Goal: Task Accomplishment & Management: Use online tool/utility

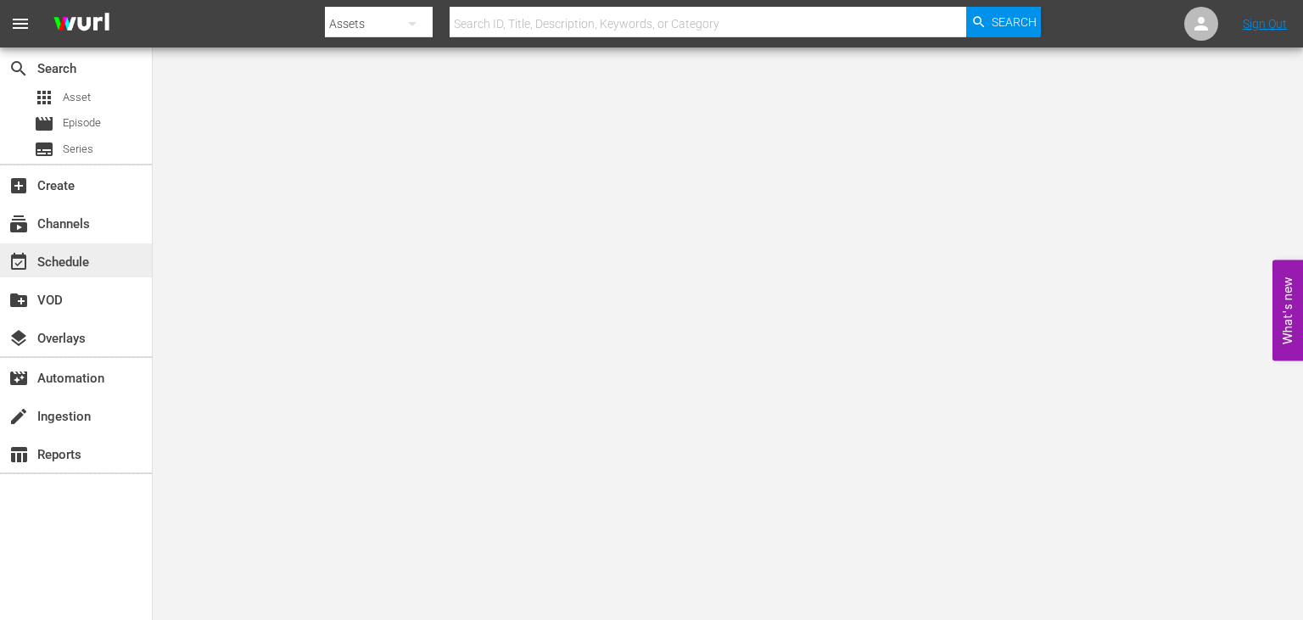
click at [48, 273] on div "event_available Schedule" at bounding box center [76, 261] width 152 height 34
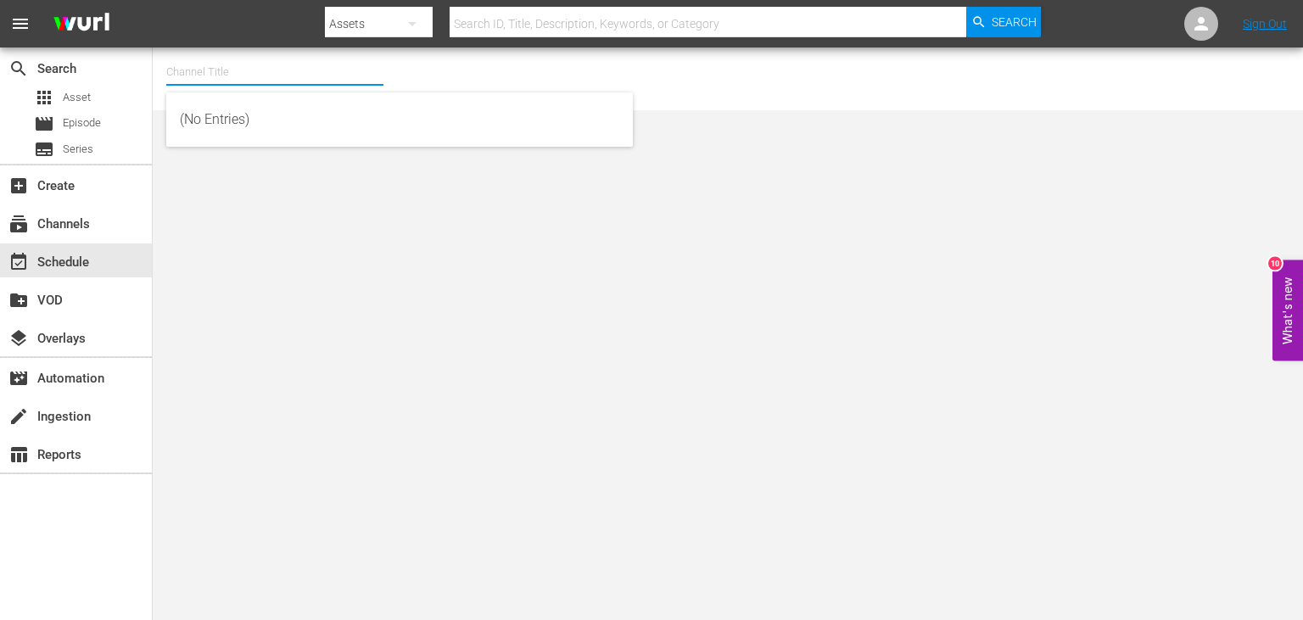
click at [279, 78] on input "text" at bounding box center [274, 72] width 217 height 41
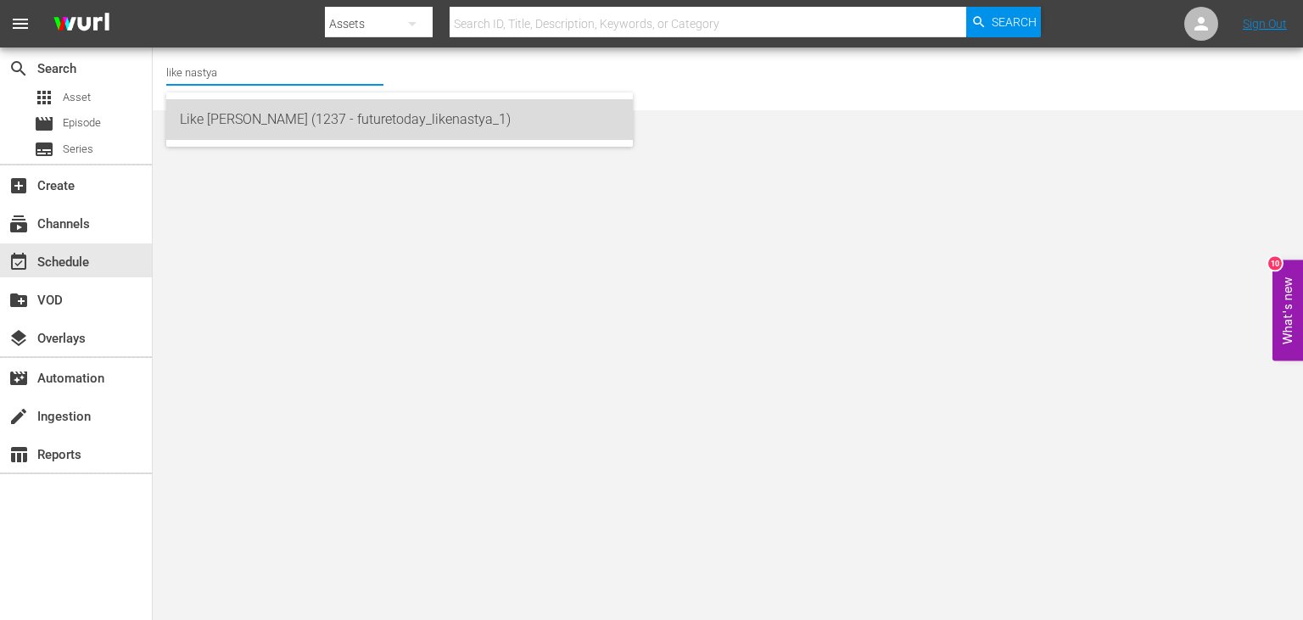
click at [492, 126] on div "Like [PERSON_NAME] (1237 - futuretoday_likenastya_1)" at bounding box center [400, 119] width 440 height 41
type input "Like [PERSON_NAME] (1237 - futuretoday_likenastya_1)"
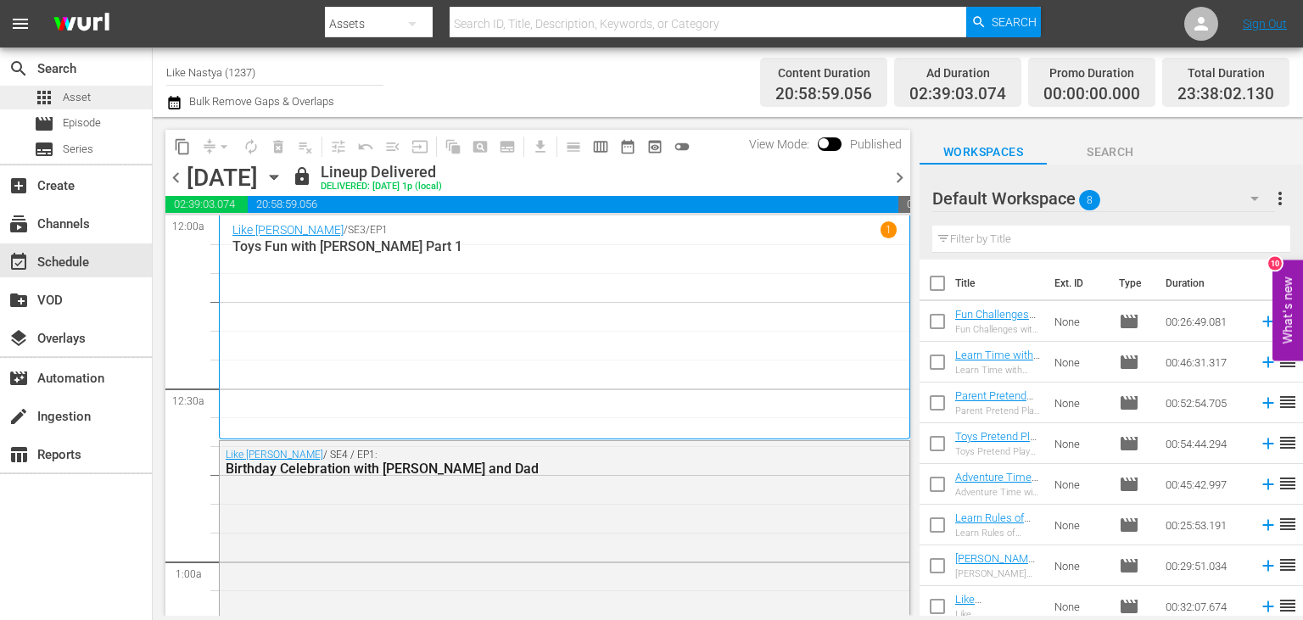
click at [89, 101] on span "Asset" at bounding box center [77, 97] width 28 height 17
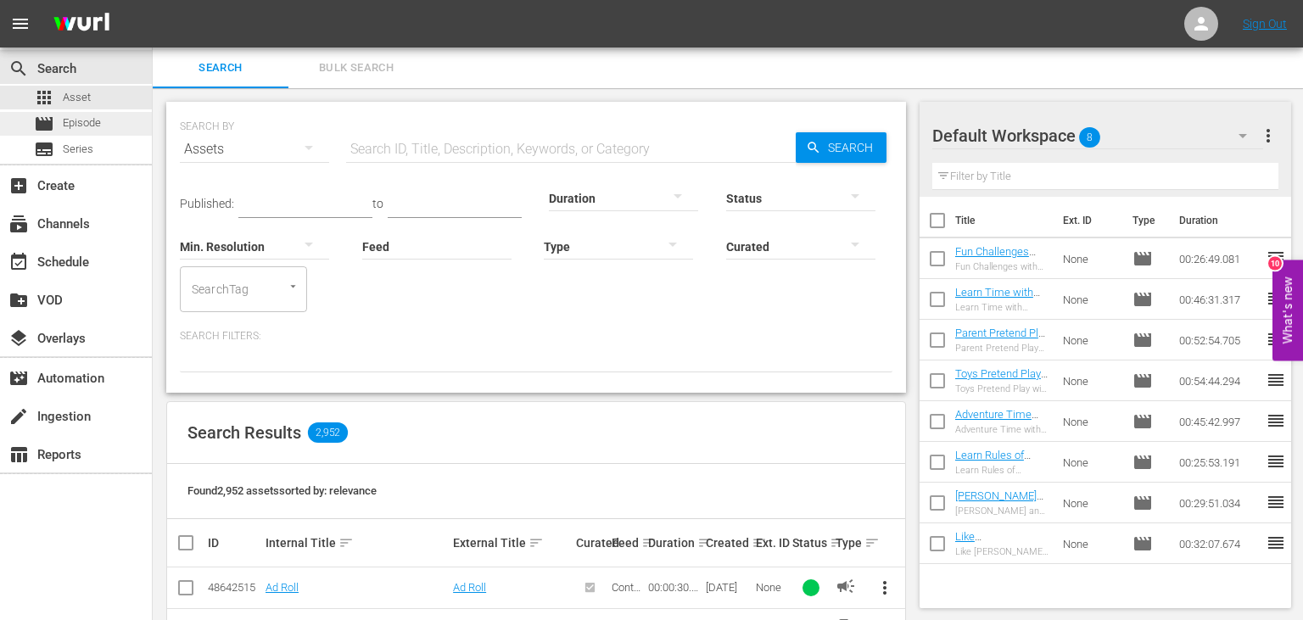
click at [107, 129] on div "movie Episode" at bounding box center [76, 124] width 152 height 24
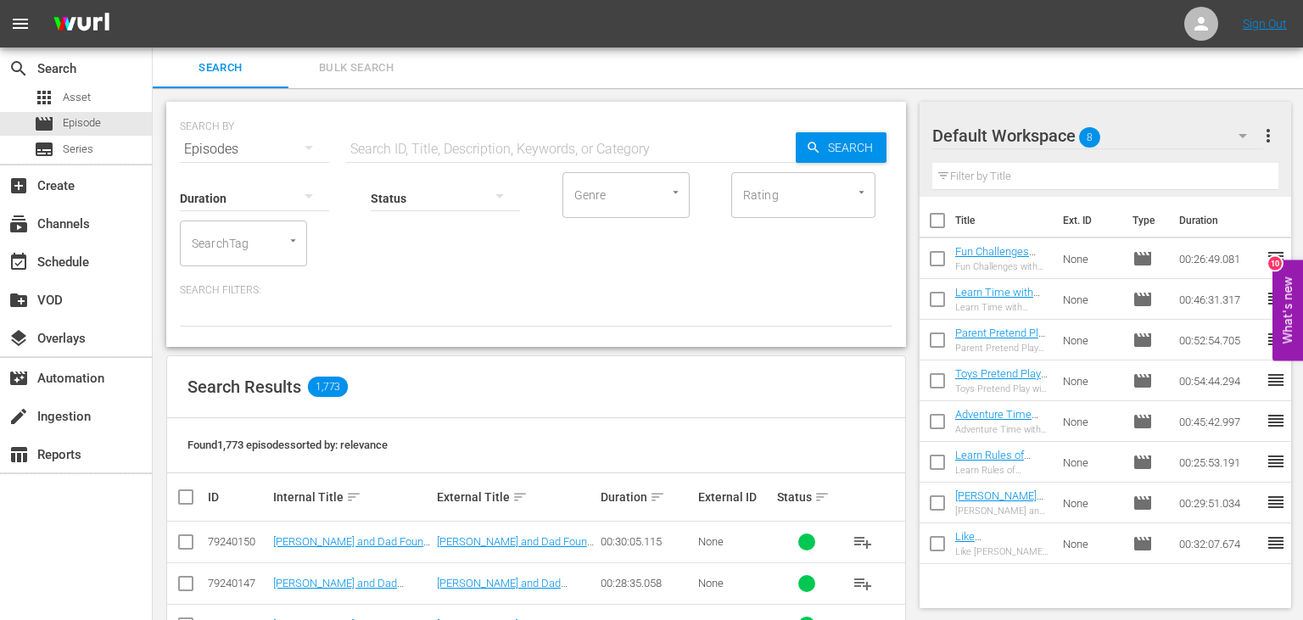
click at [80, 541] on div "search Search apps Asset movie Episode subtitles Series add_box Create subscrip…" at bounding box center [76, 358] width 153 height 620
